Goal: Task Accomplishment & Management: Manage account settings

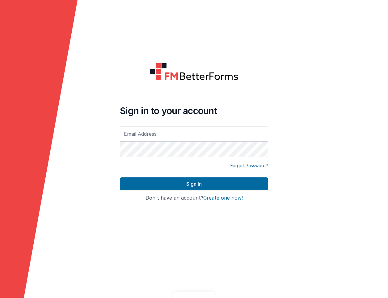
click at [214, 137] on input "text" at bounding box center [194, 133] width 148 height 15
click at [0, 298] on com-1password-button at bounding box center [0, 298] width 0 height 0
click at [252, 131] on input "text" at bounding box center [194, 133] width 148 height 15
click at [0, 298] on com-1password-button at bounding box center [0, 298] width 0 height 0
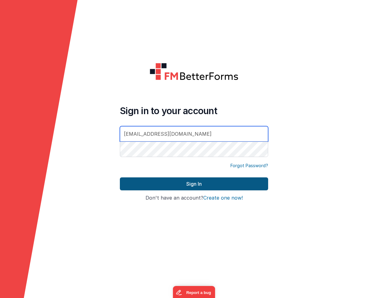
type input "[EMAIL_ADDRESS][DOMAIN_NAME]"
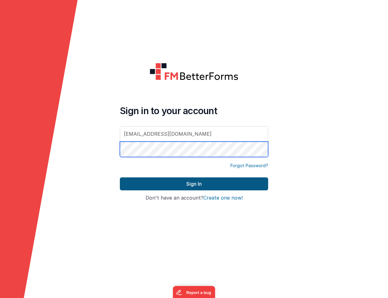
click at [194, 184] on button "Sign In" at bounding box center [194, 184] width 148 height 13
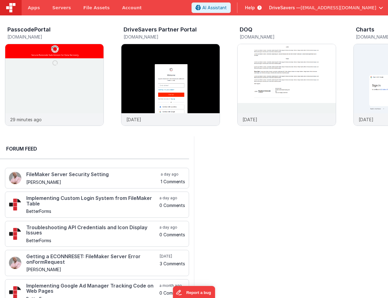
click at [29, 23] on div "PasscodePortal passcode.clientportal.cloud 29 minutes ago DriveSavers Partner P…" at bounding box center [194, 75] width 388 height 121
click at [30, 27] on h3 "PasscodePortal" at bounding box center [28, 30] width 43 height 6
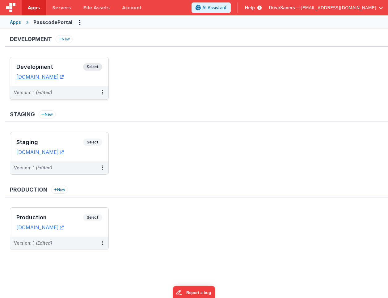
click at [98, 69] on span "Select" at bounding box center [92, 66] width 19 height 7
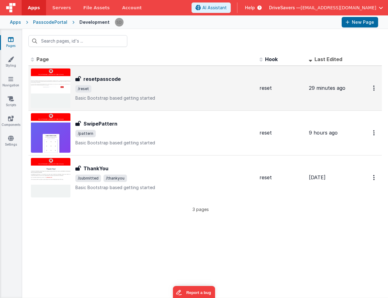
click at [109, 81] on h3 "resetpasscode" at bounding box center [101, 78] width 37 height 7
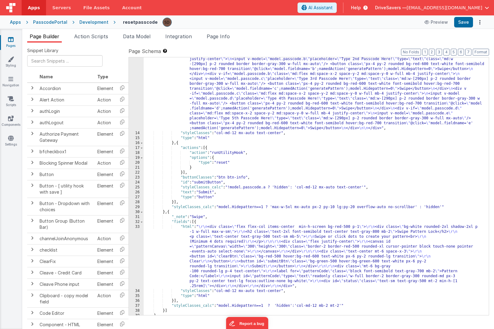
scroll to position [117, 0]
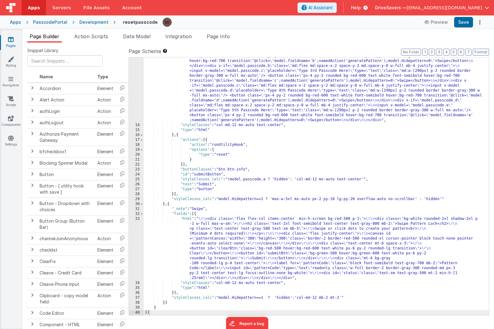
click at [136, 219] on div "33" at bounding box center [136, 249] width 15 height 64
click at [136, 220] on div "33" at bounding box center [136, 249] width 15 height 64
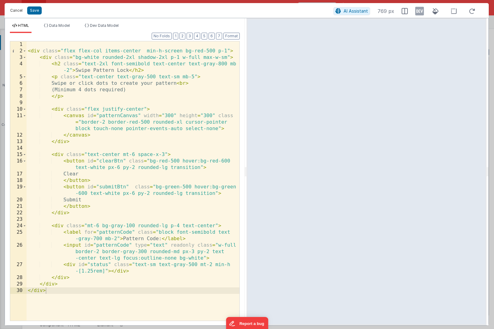
click at [16, 10] on button "Cancel" at bounding box center [16, 10] width 19 height 9
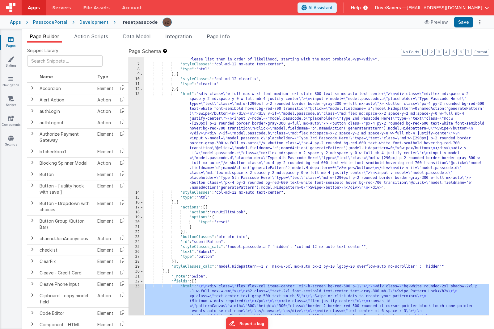
scroll to position [0, 0]
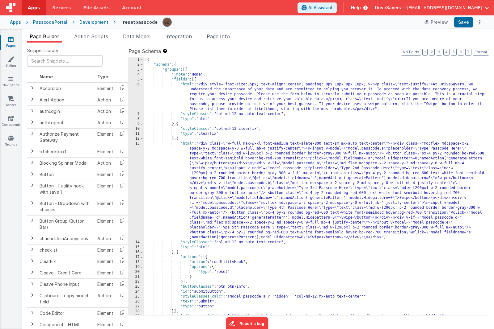
click at [220, 184] on div "[{ "schema" : { "groups" : [{ "_note" : "Home" , "fields" : [{ "html" : "<div s…" at bounding box center [316, 191] width 345 height 268
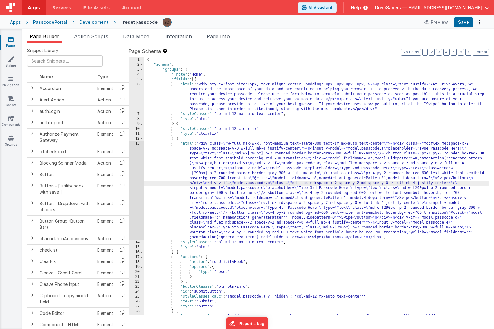
click at [142, 168] on div "13" at bounding box center [136, 190] width 15 height 99
click at [136, 143] on div "13" at bounding box center [136, 190] width 15 height 99
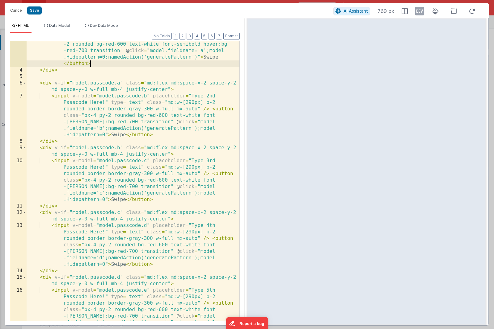
scroll to position [77, 0]
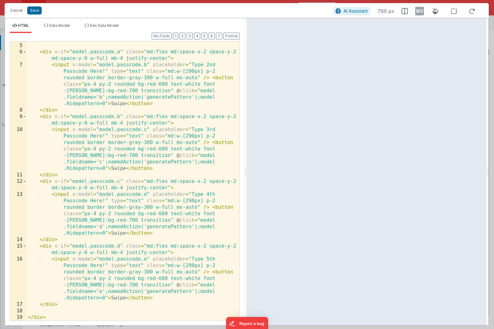
click at [15, 6] on div "Cancel Save AI Assistant 769 px" at bounding box center [247, 10] width 484 height 15
click at [15, 9] on button "Cancel" at bounding box center [16, 10] width 19 height 9
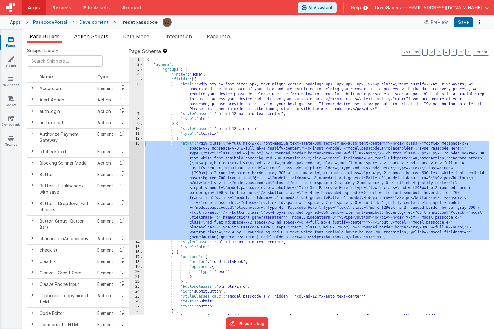
click at [99, 38] on span "Action Scripts" at bounding box center [91, 36] width 34 height 6
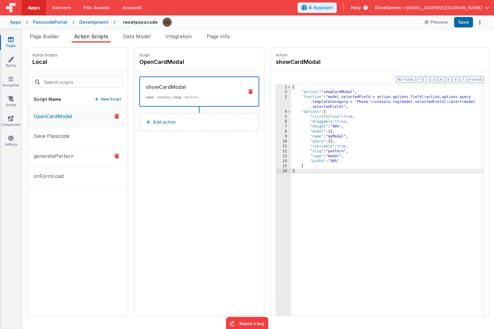
click at [63, 152] on button "generatePattern" at bounding box center [77, 156] width 100 height 20
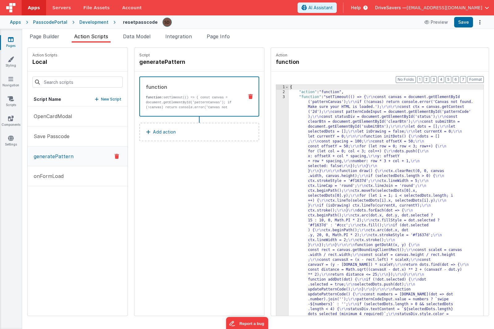
scroll to position [0, 0]
click at [284, 106] on div "3" at bounding box center [282, 315] width 13 height 440
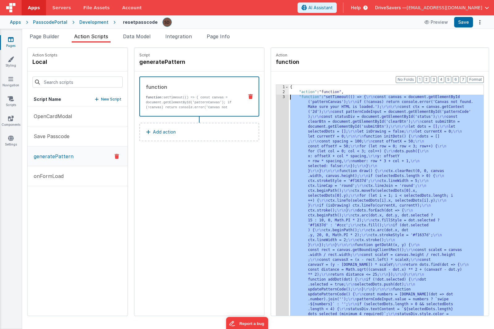
click at [284, 96] on div "3" at bounding box center [282, 315] width 13 height 440
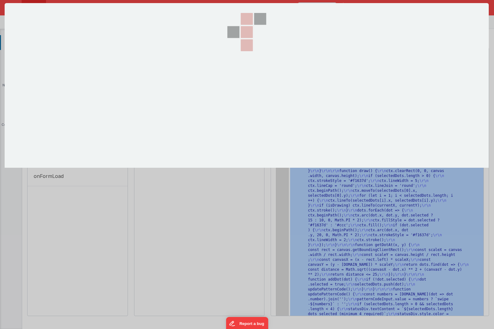
click at [284, 96] on section at bounding box center [247, 85] width 484 height 165
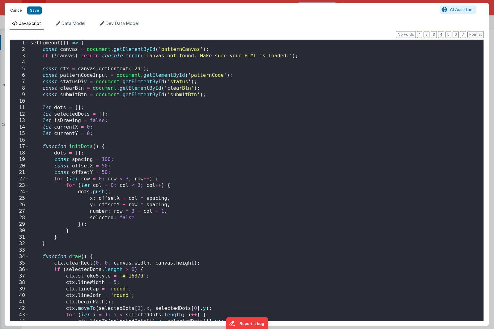
click at [18, 8] on button "Cancel" at bounding box center [16, 10] width 19 height 9
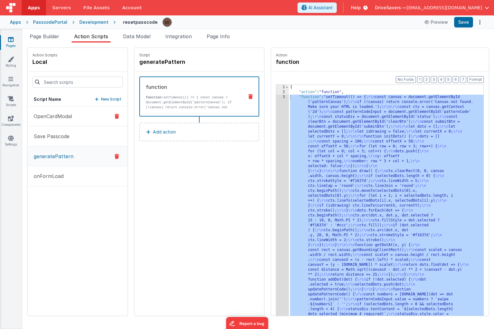
click at [86, 122] on button "OpenCardModal" at bounding box center [77, 117] width 100 height 20
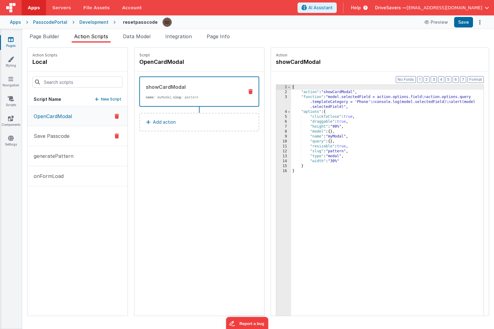
click at [83, 136] on button "Save Passcode" at bounding box center [77, 136] width 100 height 20
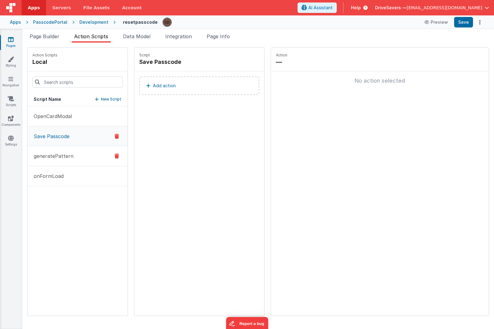
click at [61, 154] on p "generatePattern" at bounding box center [52, 156] width 44 height 7
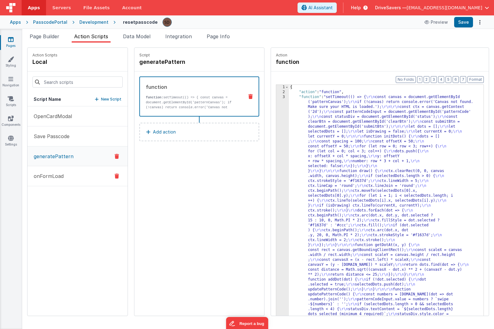
click at [56, 168] on button "onFormLoad" at bounding box center [77, 176] width 100 height 20
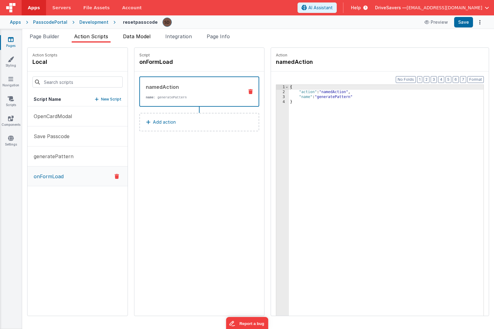
click at [137, 40] on li "Data Model" at bounding box center [136, 38] width 32 height 10
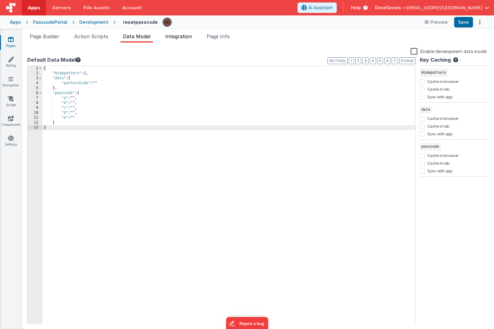
click at [167, 38] on li "Integration" at bounding box center [178, 38] width 31 height 10
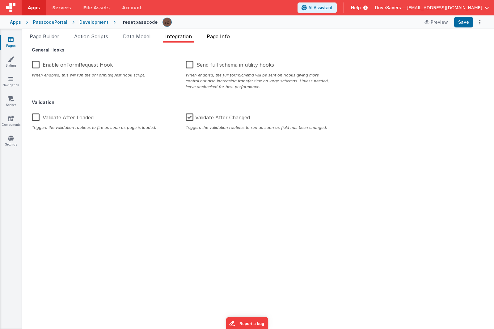
click at [232, 35] on li "Page Info" at bounding box center [218, 38] width 28 height 10
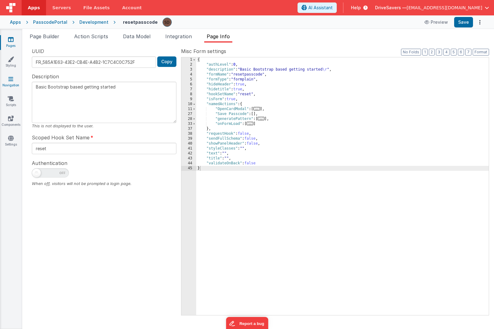
click at [7, 77] on link "Navigation" at bounding box center [11, 82] width 22 height 12
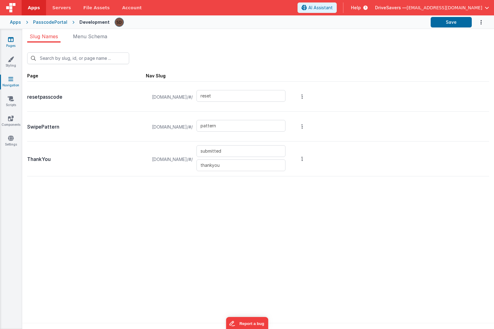
click at [13, 41] on icon at bounding box center [11, 39] width 6 height 6
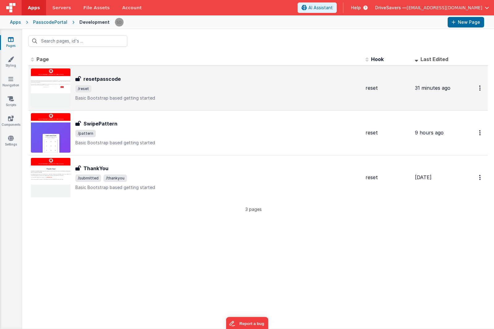
click at [111, 79] on h3 "resetpasscode" at bounding box center [101, 78] width 37 height 7
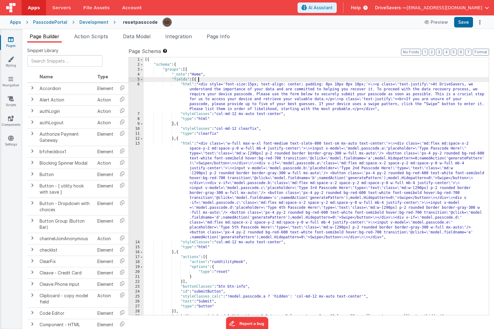
click at [371, 80] on div "[{ "schema" : { "groups" : [{ "_note" : "Home" , "fields" : [{ "html" : "<div s…" at bounding box center [316, 191] width 345 height 268
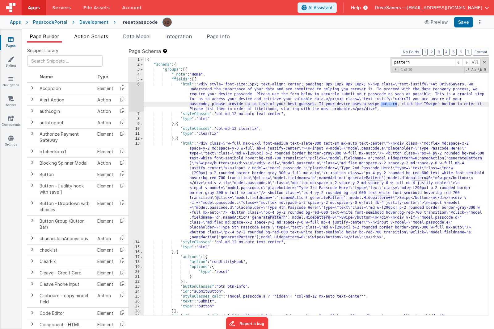
type input "pattern"
click at [88, 34] on span "Action Scripts" at bounding box center [91, 36] width 34 height 6
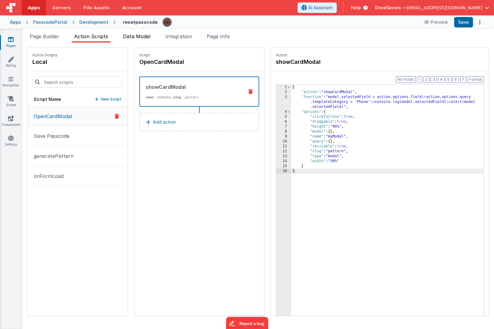
click at [143, 38] on span "Data Model" at bounding box center [136, 36] width 27 height 6
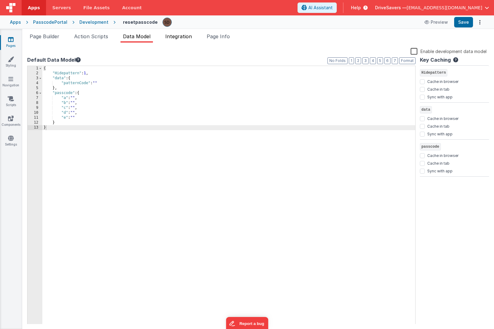
click at [191, 41] on li "Integration" at bounding box center [178, 38] width 31 height 10
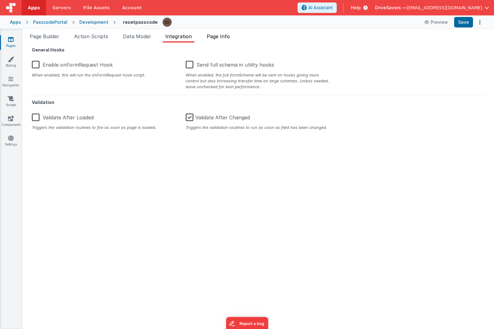
click at [222, 39] on span "Page Info" at bounding box center [218, 36] width 23 height 6
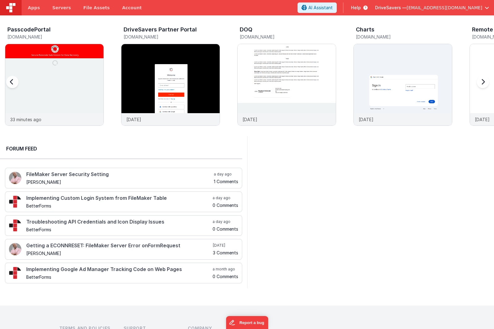
click at [41, 28] on h3 "PasscodePortal" at bounding box center [28, 30] width 43 height 6
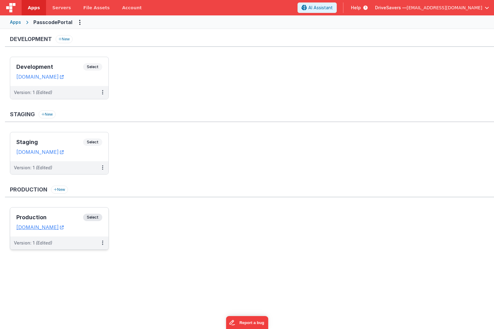
click at [92, 217] on span "Select" at bounding box center [92, 217] width 19 height 7
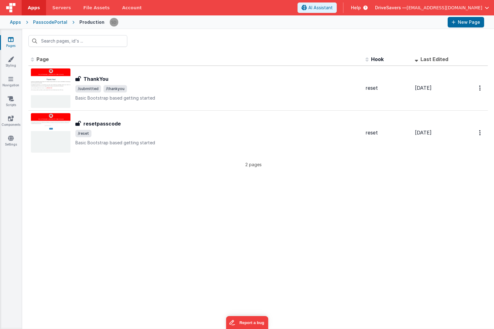
click at [48, 21] on div "PasscodePortal" at bounding box center [50, 22] width 34 height 6
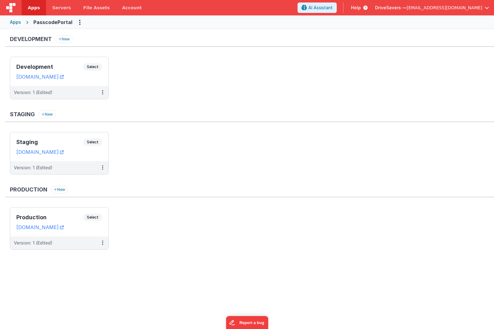
click at [17, 20] on div "Apps" at bounding box center [15, 22] width 11 height 6
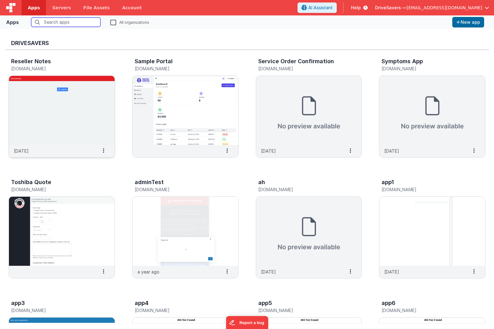
scroll to position [394, 0]
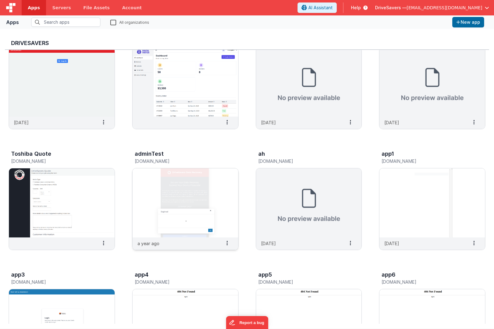
click at [150, 157] on div "adminTest" at bounding box center [179, 155] width 88 height 8
click at [150, 154] on h3 "adminTest" at bounding box center [149, 154] width 29 height 6
click at [150, 165] on div "adminTest [DOMAIN_NAME]" at bounding box center [179, 158] width 88 height 15
click at [158, 180] on img at bounding box center [185, 203] width 106 height 69
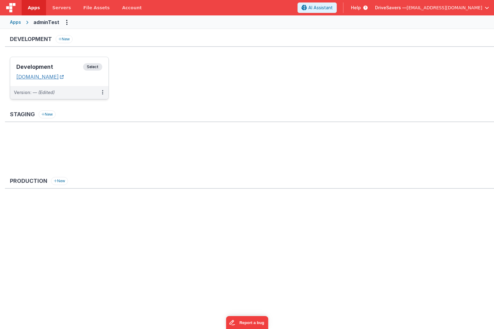
click at [64, 76] on link "[DOMAIN_NAME]" at bounding box center [39, 77] width 47 height 6
click at [93, 65] on span "Select" at bounding box center [92, 66] width 19 height 7
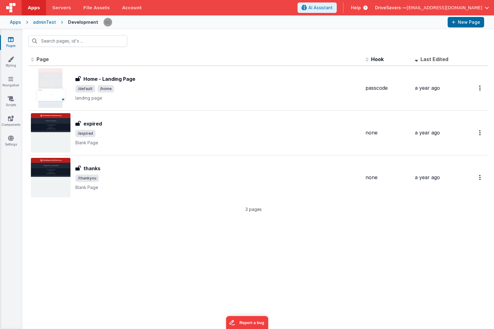
click at [26, 23] on icon at bounding box center [27, 22] width 12 height 0
click at [19, 23] on div "Apps" at bounding box center [15, 22] width 11 height 6
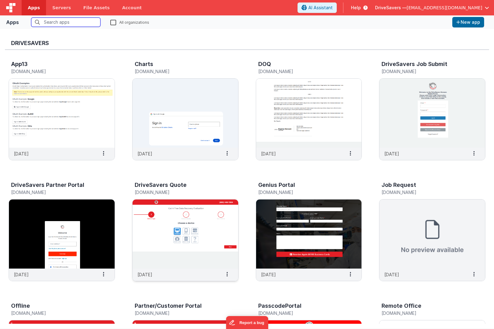
scroll to position [29, 0]
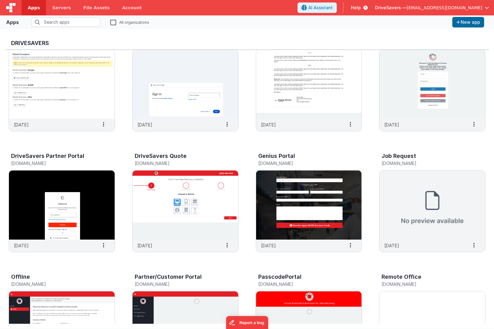
click at [272, 273] on div "PasscodePortal [DOMAIN_NAME]" at bounding box center [309, 282] width 106 height 20
click at [274, 285] on h5 "[DOMAIN_NAME]" at bounding box center [302, 284] width 88 height 5
click at [278, 280] on div "PasscodePortal" at bounding box center [302, 278] width 88 height 8
click at [279, 278] on h3 "PasscodePortal" at bounding box center [279, 277] width 43 height 6
drag, startPoint x: 280, startPoint y: 287, endPoint x: 287, endPoint y: 305, distance: 19.3
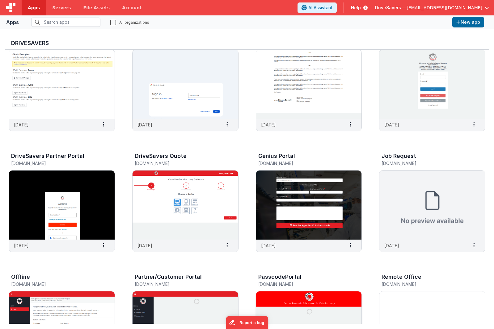
click at [281, 290] on div "PasscodePortal [DOMAIN_NAME]" at bounding box center [309, 282] width 106 height 20
click at [287, 305] on img at bounding box center [309, 326] width 106 height 69
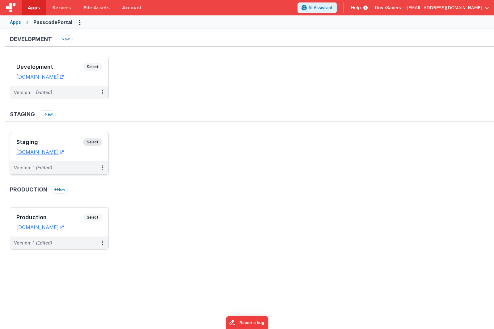
click at [94, 143] on span "Select" at bounding box center [92, 142] width 19 height 7
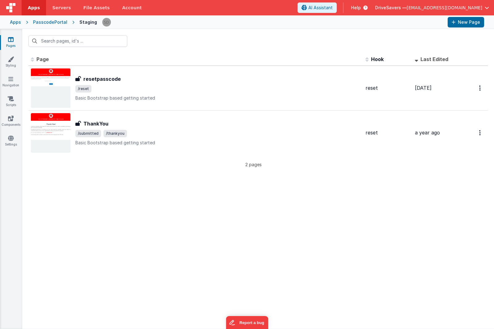
drag, startPoint x: 13, startPoint y: 23, endPoint x: 42, endPoint y: 23, distance: 28.4
click at [41, 23] on div "Apps PasscodePortal Staging New Page" at bounding box center [247, 22] width 494 height 14
click at [42, 23] on div "PasscodePortal" at bounding box center [50, 22] width 34 height 6
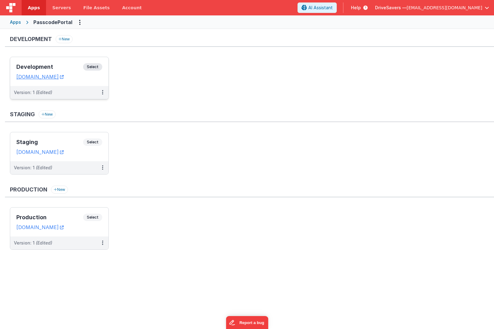
click at [90, 68] on span "Select" at bounding box center [92, 66] width 19 height 7
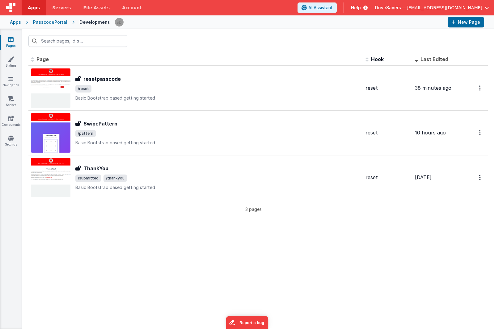
click at [8, 42] on icon at bounding box center [11, 39] width 6 height 6
click at [9, 60] on icon at bounding box center [11, 59] width 6 height 6
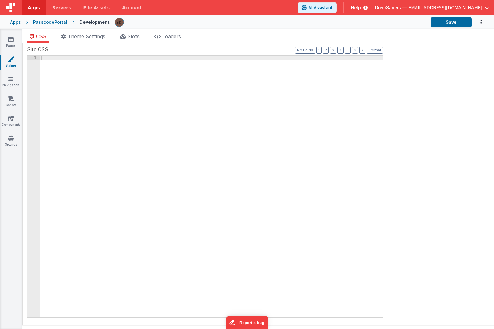
click at [11, 33] on div "Pages Styling Navigation Scripts Components Settings" at bounding box center [11, 179] width 22 height 300
click at [10, 37] on icon at bounding box center [11, 39] width 6 height 6
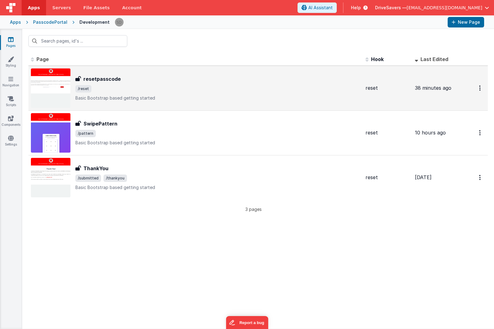
click at [113, 79] on h3 "resetpasscode" at bounding box center [101, 78] width 37 height 7
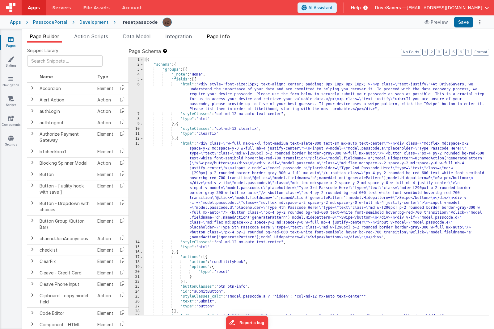
click at [221, 38] on span "Page Info" at bounding box center [218, 36] width 23 height 6
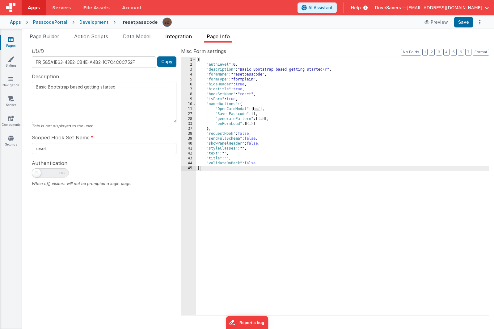
click at [181, 37] on span "Integration" at bounding box center [178, 36] width 27 height 6
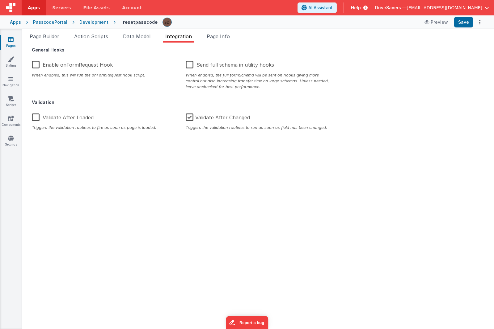
click at [75, 66] on label "Enable onFormRequest Hook" at bounding box center [72, 63] width 81 height 13
click at [0, 0] on input "Enable onFormRequest Hook" at bounding box center [0, 0] width 0 height 0
click at [462, 20] on button "Save" at bounding box center [463, 22] width 19 height 10
click at [59, 23] on div "PasscodePortal" at bounding box center [50, 22] width 34 height 6
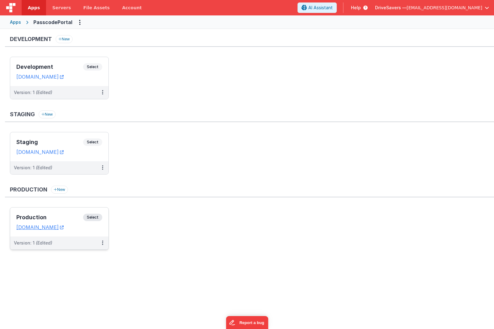
click at [89, 220] on span "Select" at bounding box center [92, 217] width 19 height 7
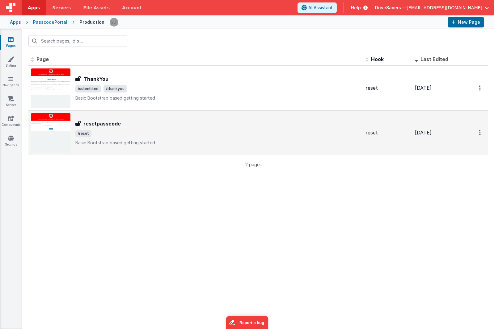
click at [97, 129] on div "resetpasscode resetpasscode /reset Basic Bootstrap based getting started" at bounding box center [217, 133] width 285 height 26
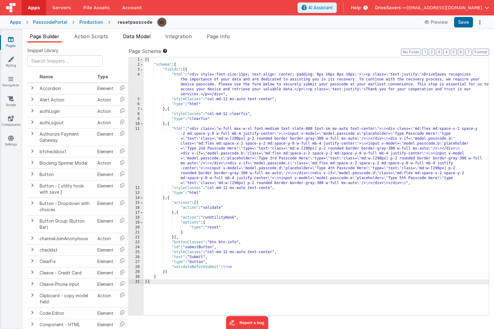
click at [171, 35] on span "Integration" at bounding box center [178, 36] width 27 height 6
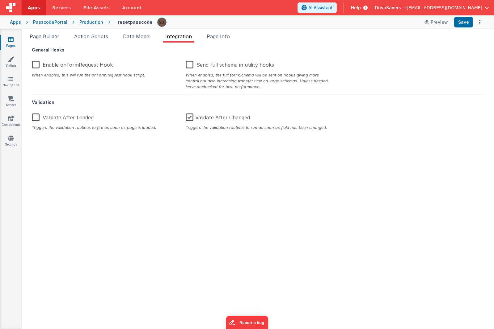
click at [65, 67] on label "Enable onFormRequest Hook" at bounding box center [72, 63] width 81 height 13
click at [0, 0] on input "Enable onFormRequest Hook" at bounding box center [0, 0] width 0 height 0
click at [461, 26] on button "Save" at bounding box center [463, 22] width 19 height 10
click at [391, 99] on h5 "Validation" at bounding box center [258, 100] width 452 height 10
